Goal: Find specific page/section: Find specific page/section

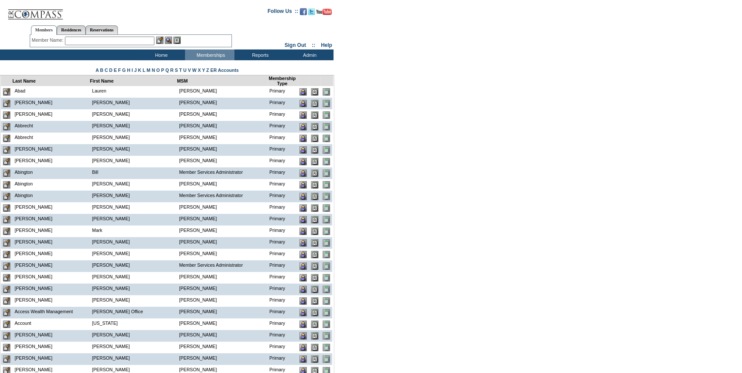
click at [70, 40] on input "text" at bounding box center [109, 41] width 89 height 9
paste input "[EMAIL_ADDRESS][DOMAIN_NAME]"
click at [82, 40] on input "[EMAIL_ADDRESS][DOMAIN_NAME]" at bounding box center [109, 41] width 89 height 9
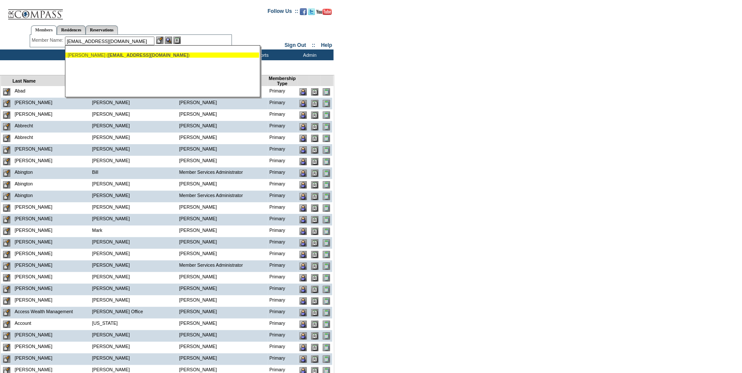
click at [94, 54] on div "[PERSON_NAME] ( [EMAIL_ADDRESS][DOMAIN_NAME] )" at bounding box center [162, 54] width 189 height 5
type input "[PERSON_NAME] ([EMAIL_ADDRESS][DOMAIN_NAME])"
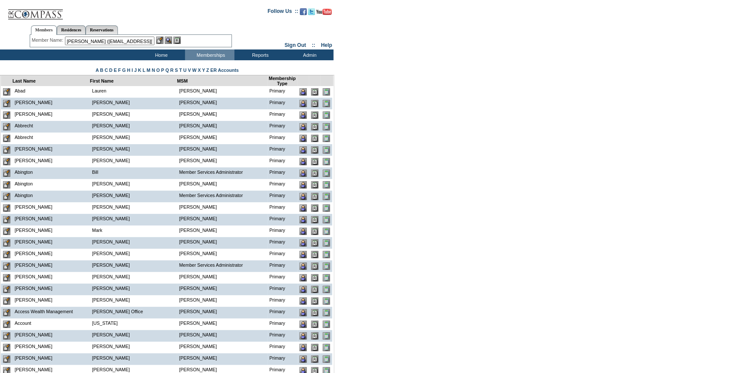
click at [160, 40] on img at bounding box center [159, 40] width 7 height 7
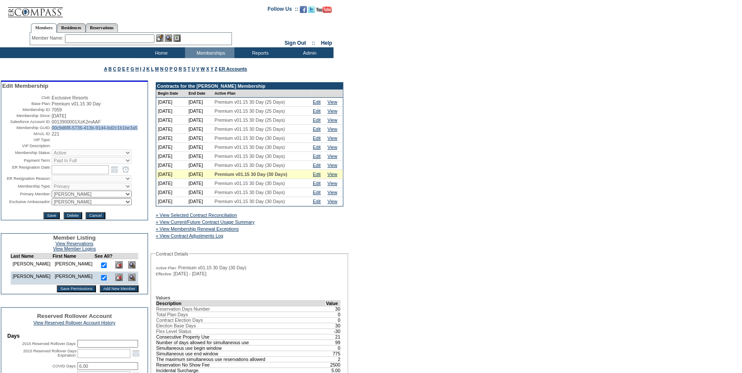
drag, startPoint x: 84, startPoint y: 135, endPoint x: 50, endPoint y: 131, distance: 34.7
click at [52, 130] on td "00c9d6f8-5736-413b-91d4-bd2c1b1be3a5" at bounding box center [99, 127] width 95 height 5
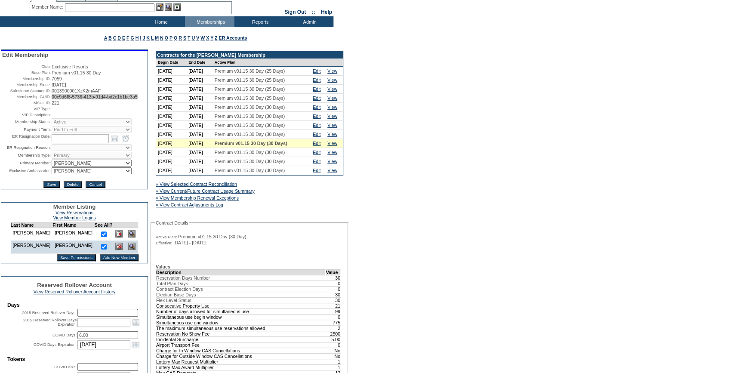
scroll to position [234, 0]
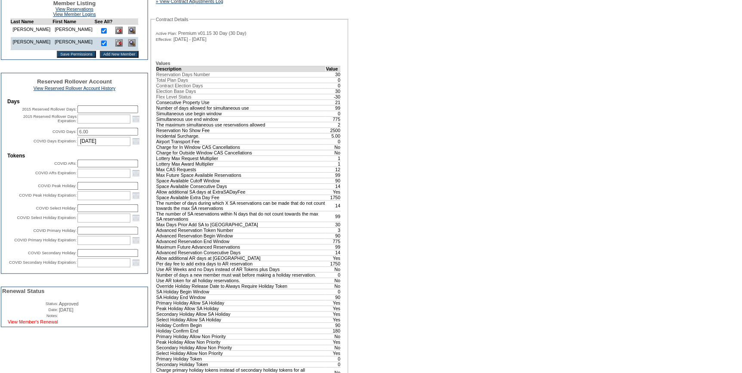
click at [58, 324] on link "View Member's Renewal" at bounding box center [33, 321] width 50 height 5
